Goal: Task Accomplishment & Management: Manage account settings

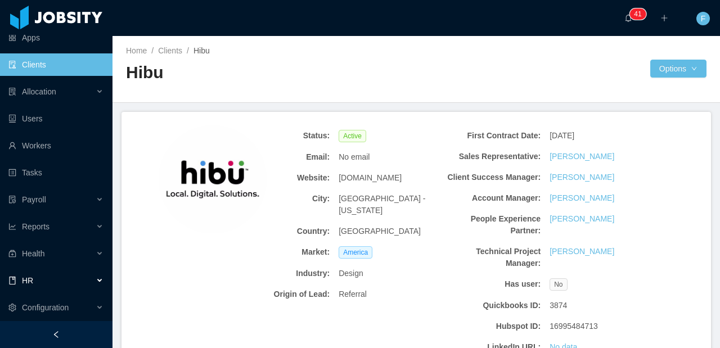
drag, startPoint x: 35, startPoint y: 277, endPoint x: 37, endPoint y: 265, distance: 12.5
click at [35, 277] on div "HR" at bounding box center [56, 280] width 112 height 22
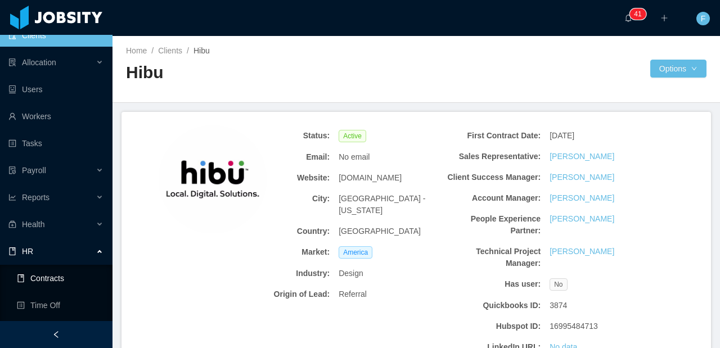
scroll to position [117, 0]
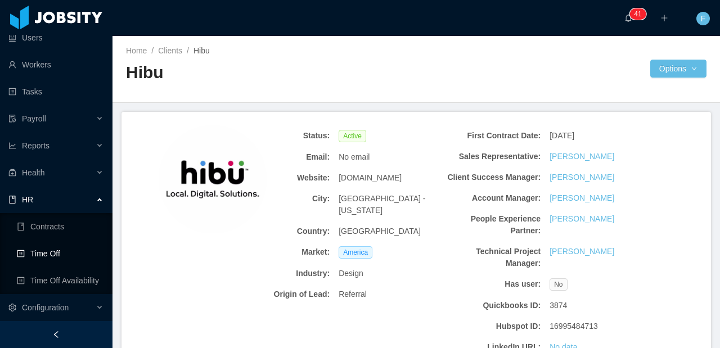
drag, startPoint x: 40, startPoint y: 245, endPoint x: 56, endPoint y: 241, distance: 15.8
click at [40, 245] on link "Time Off" at bounding box center [60, 253] width 87 height 22
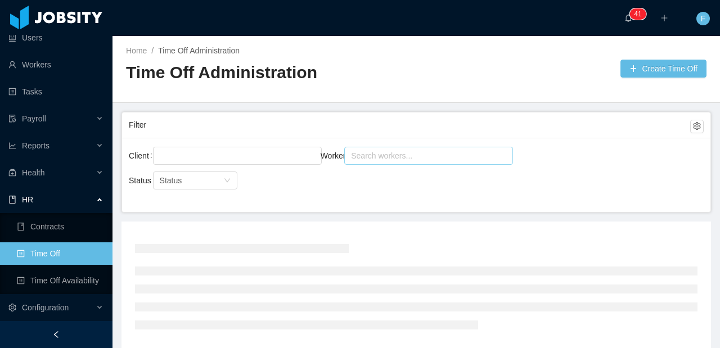
click at [373, 158] on div "Search workers..." at bounding box center [423, 155] width 145 height 11
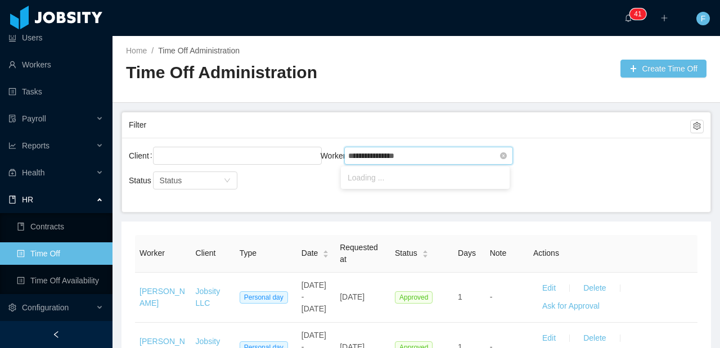
type input "**********"
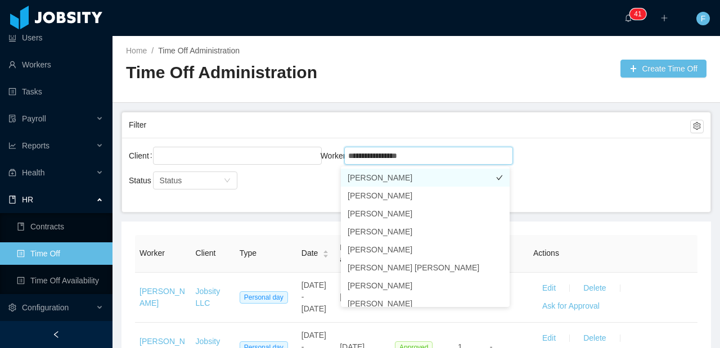
click at [376, 182] on li "[PERSON_NAME]" at bounding box center [425, 178] width 169 height 18
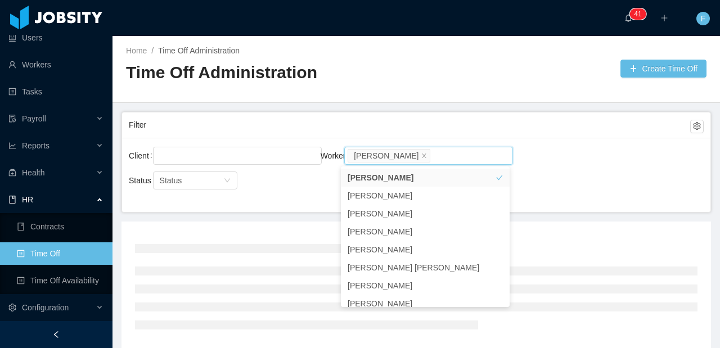
click at [577, 200] on div "Client Worker Search workers... [PERSON_NAME] Status Status" at bounding box center [416, 175] width 588 height 74
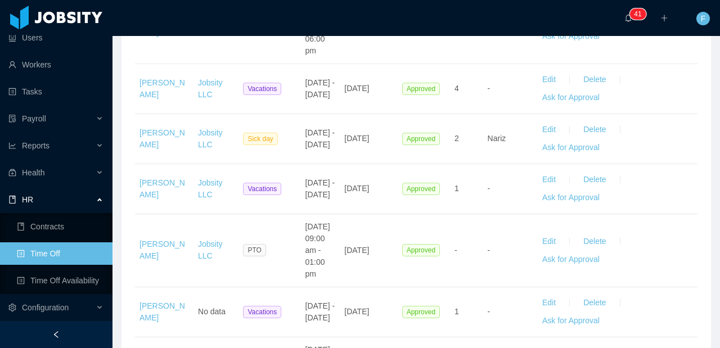
scroll to position [3345, 0]
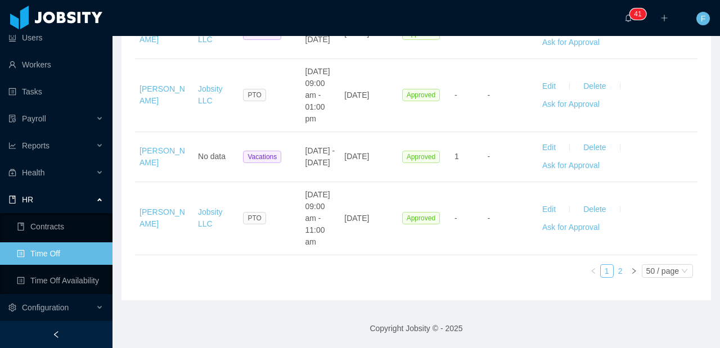
click at [614, 274] on link "2" at bounding box center [620, 271] width 12 height 12
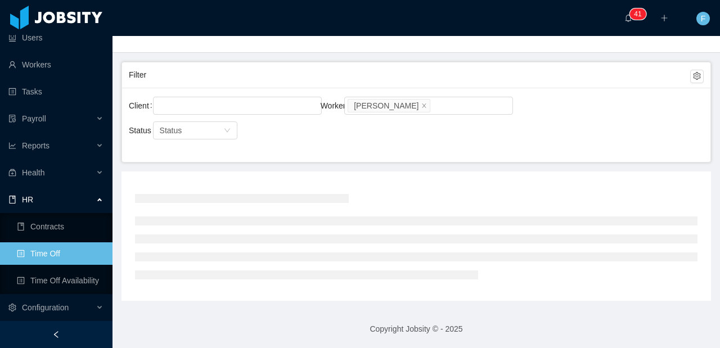
scroll to position [67, 0]
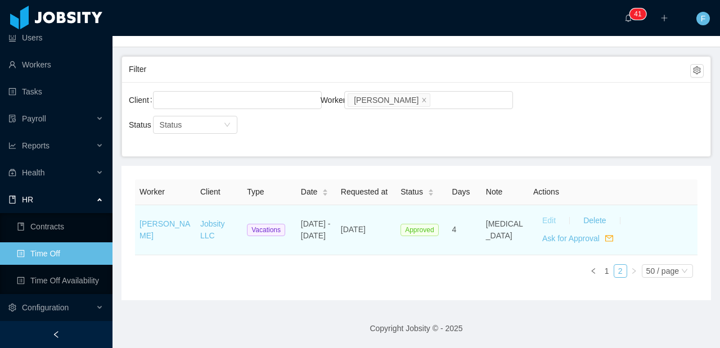
click at [537, 223] on button "Edit" at bounding box center [548, 221] width 31 height 18
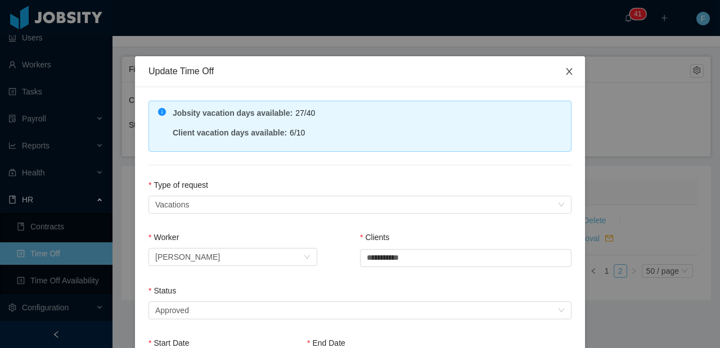
drag, startPoint x: 564, startPoint y: 73, endPoint x: 542, endPoint y: 60, distance: 25.5
click at [564, 73] on icon "icon: close" at bounding box center [568, 71] width 9 height 9
